Goal: Task Accomplishment & Management: Use online tool/utility

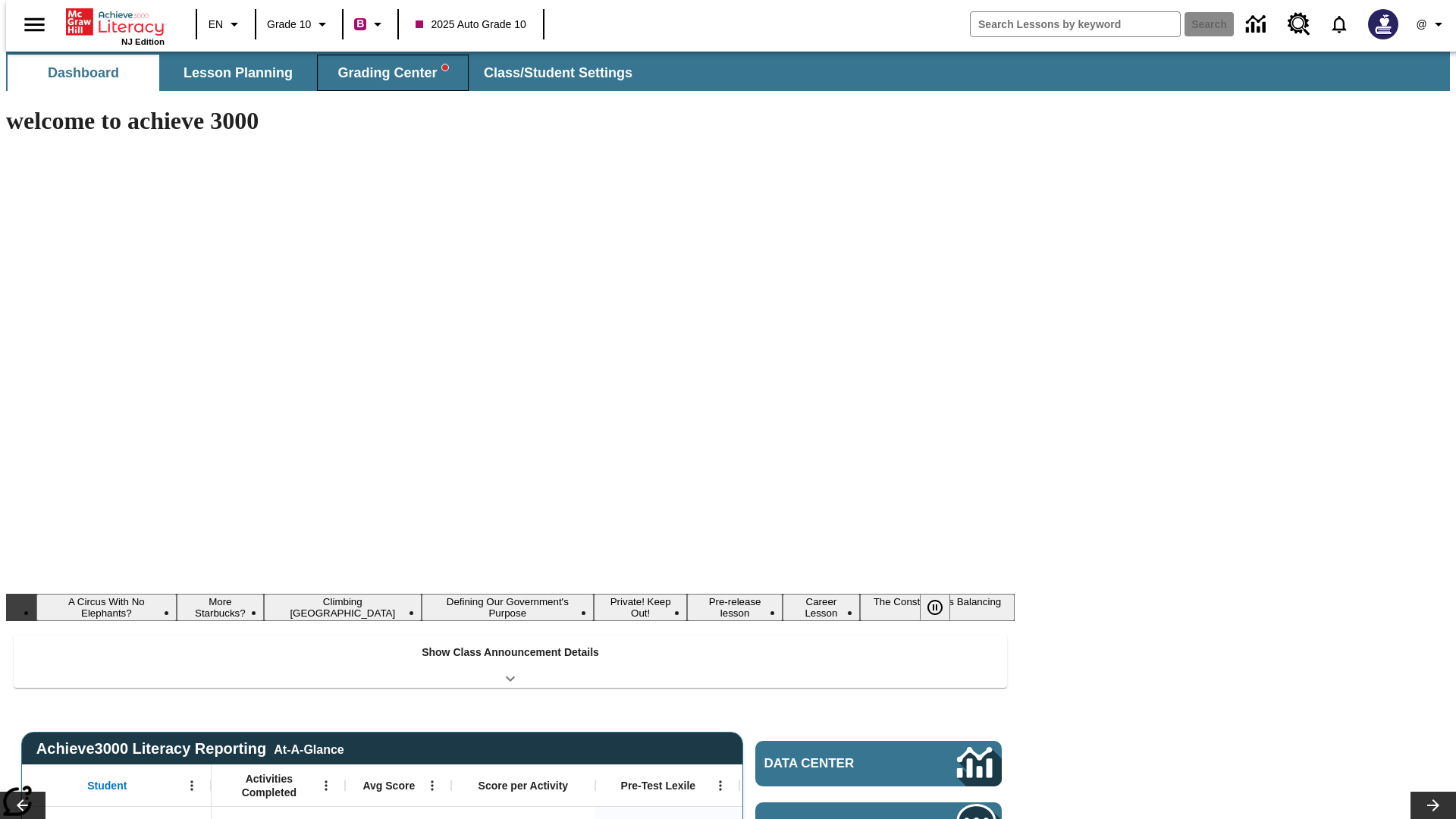
click at [387, 72] on span "Grading Center" at bounding box center [392, 73] width 110 height 18
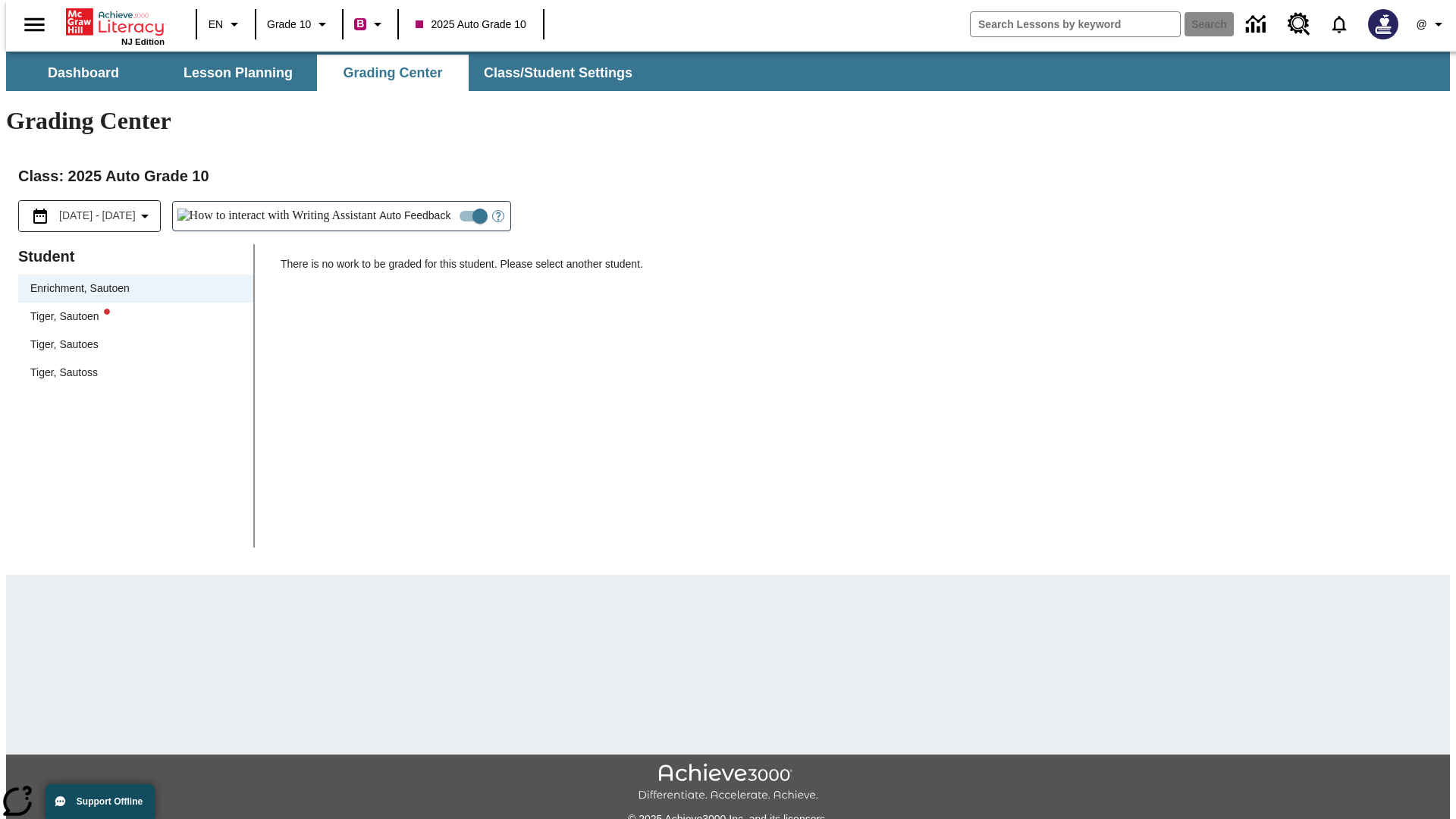
click at [130, 309] on div "Tiger, Sautoen" at bounding box center [136, 316] width 210 height 16
click at [496, 212] on icon "Open Help for Writing Assistant" at bounding box center [497, 216] width 4 height 8
